Goal: Task Accomplishment & Management: Manage account settings

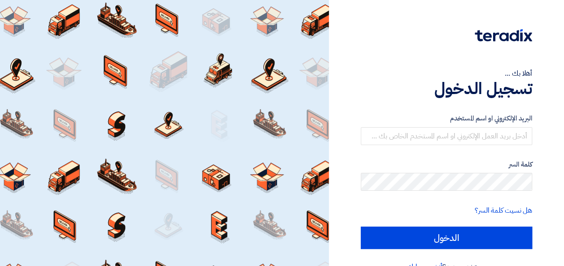
scroll to position [21, 0]
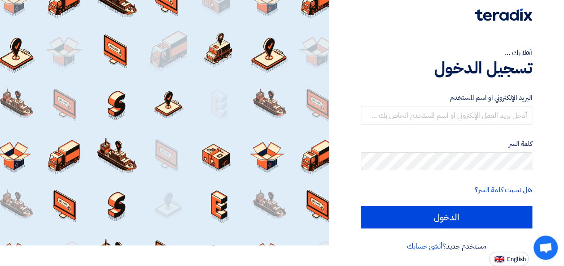
click at [508, 246] on div "مستخدم جديد؟ أنشئ حسابك" at bounding box center [445, 246] width 171 height 11
click at [506, 229] on div "البريد الإلكتروني او اسم المستخدم كلمة السر هل نسيت كلمة السر؟ الدخول" at bounding box center [445, 160] width 171 height 161
click at [508, 235] on div "البريد الإلكتروني او اسم المستخدم كلمة السر هل نسيت كلمة السر؟ الدخول" at bounding box center [445, 160] width 171 height 161
click at [514, 259] on span "English" at bounding box center [516, 259] width 19 height 6
type input "Sign in"
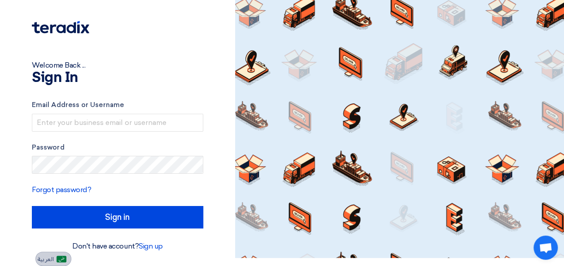
scroll to position [8, 0]
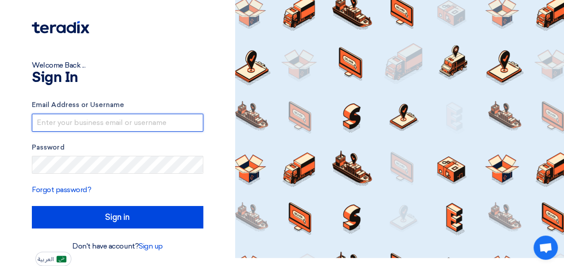
click at [111, 122] on input "text" at bounding box center [117, 123] width 171 height 18
paste input "[PERSON_NAME][EMAIL_ADDRESS][PERSON_NAME][DOMAIN_NAME]"
type input "[PERSON_NAME][EMAIL_ADDRESS][PERSON_NAME][DOMAIN_NAME]"
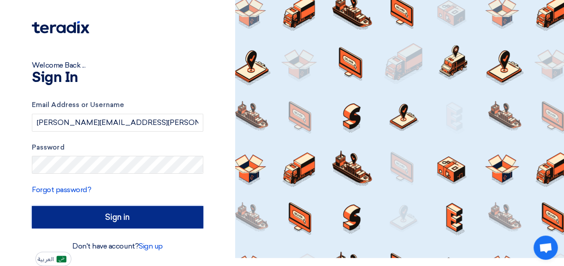
click at [80, 219] on input "Sign in" at bounding box center [117, 217] width 171 height 22
click at [126, 214] on input "Sign in" at bounding box center [117, 217] width 171 height 22
